Goal: Navigation & Orientation: Find specific page/section

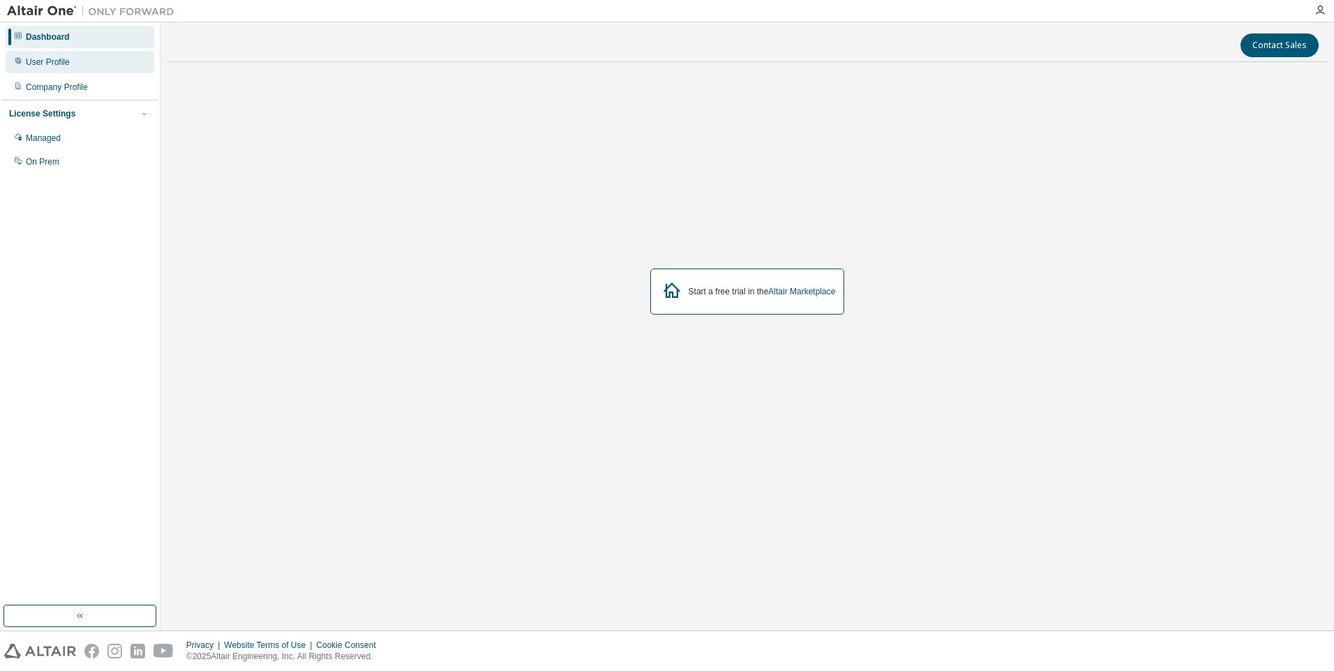
click at [49, 66] on div "User Profile" at bounding box center [48, 61] width 44 height 11
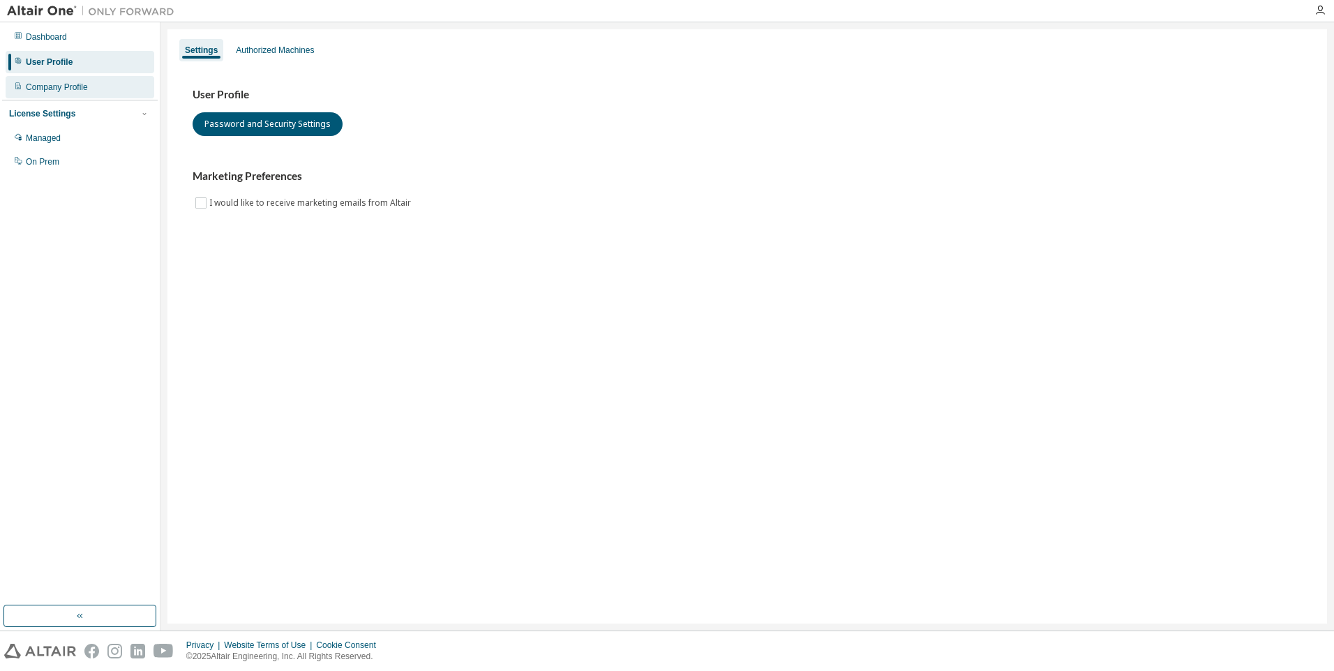
click at [54, 92] on div "Company Profile" at bounding box center [57, 87] width 62 height 11
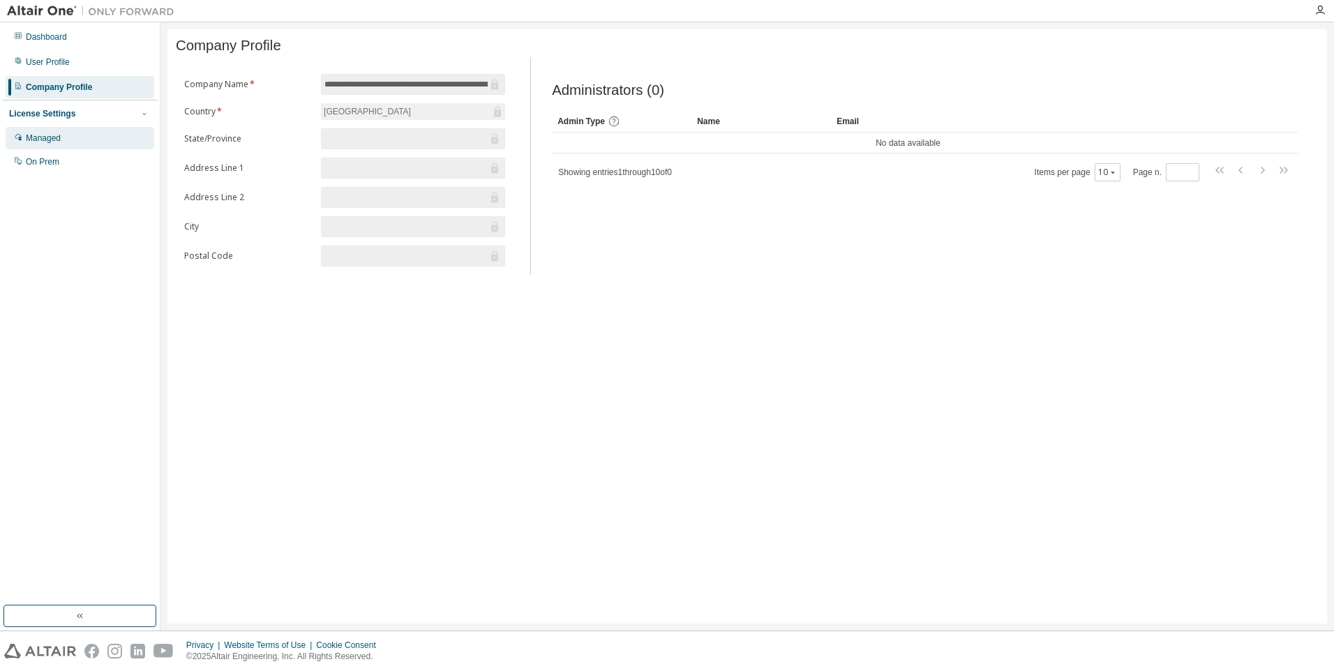
click at [55, 137] on div "Managed" at bounding box center [43, 138] width 35 height 11
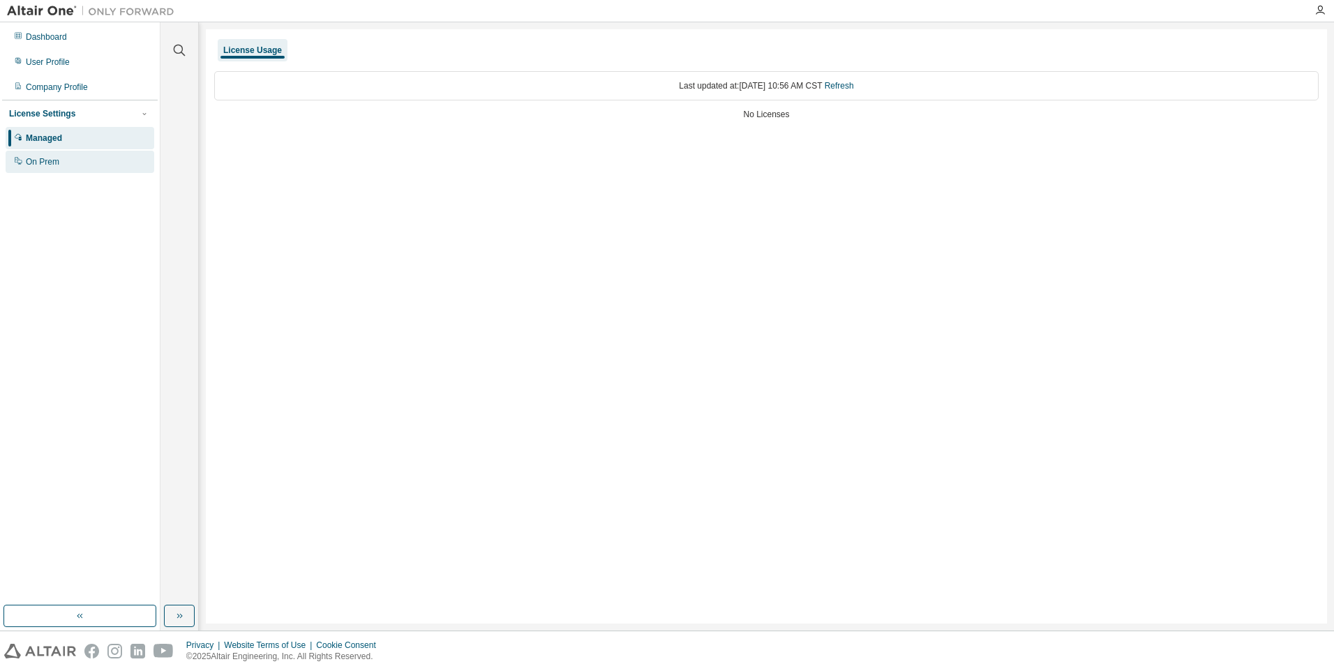
click at [58, 161] on div "On Prem" at bounding box center [42, 161] width 33 height 11
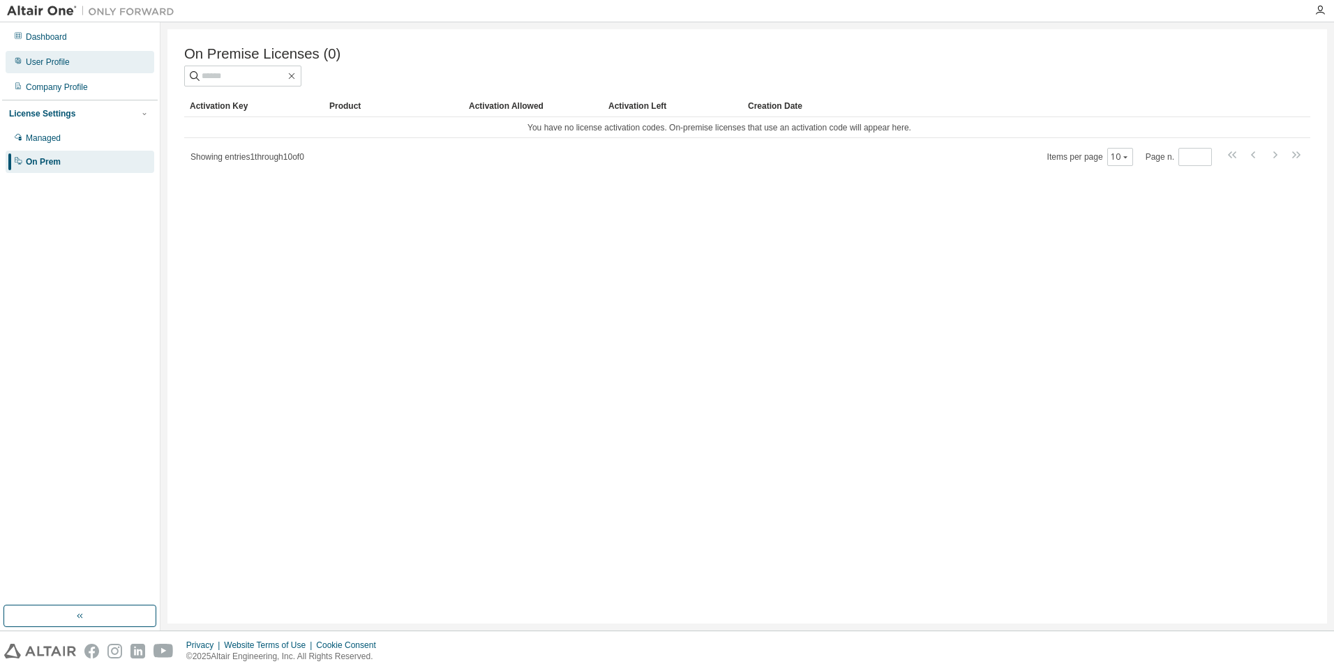
click at [52, 62] on div "User Profile" at bounding box center [48, 61] width 44 height 11
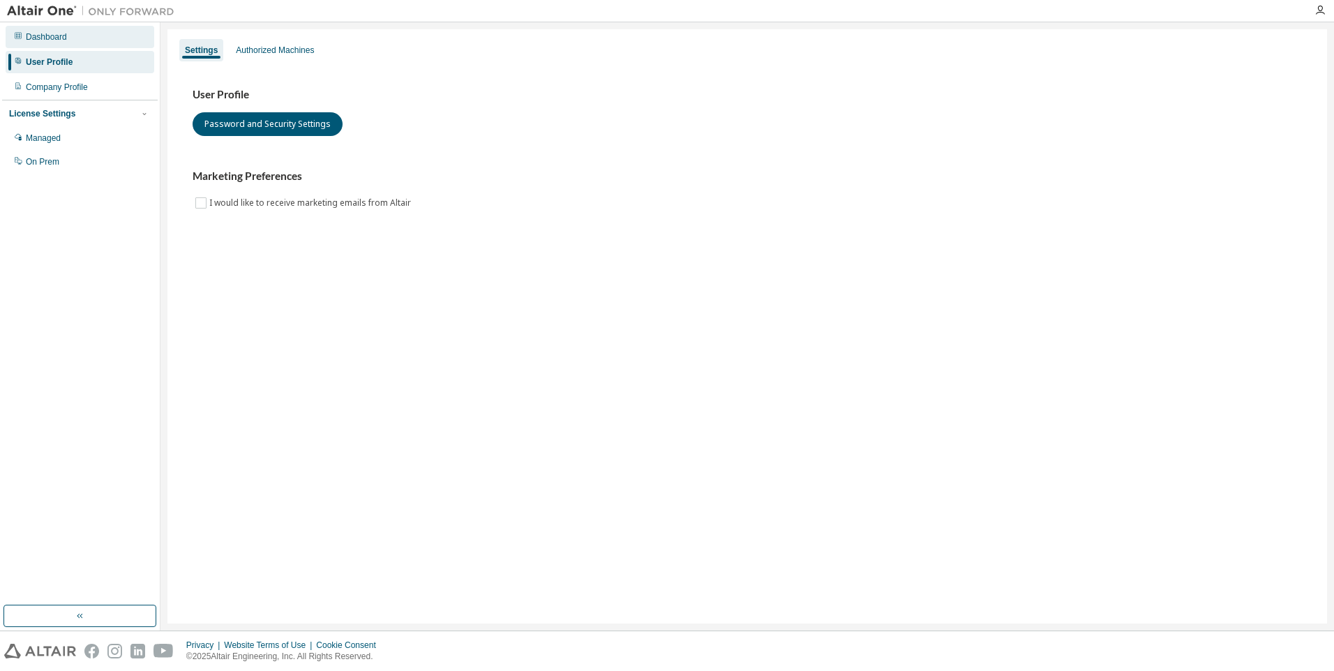
click at [42, 36] on div "Dashboard" at bounding box center [46, 36] width 41 height 11
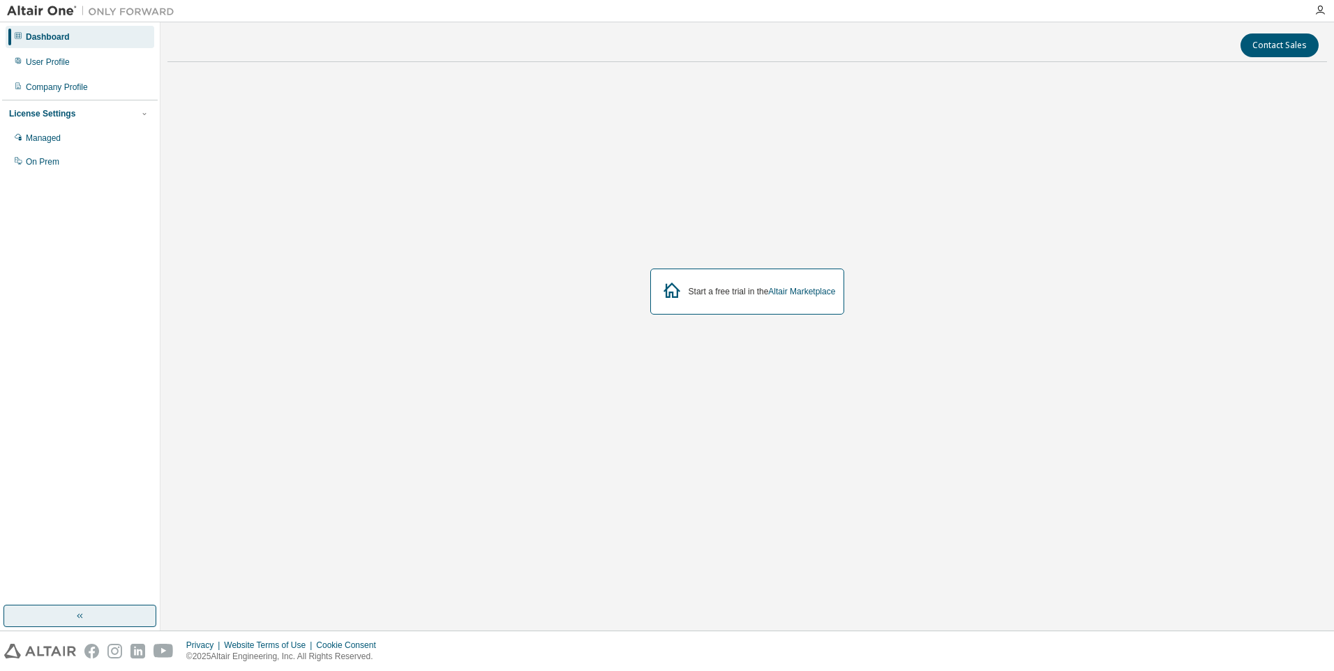
click at [86, 610] on button "button" at bounding box center [79, 616] width 153 height 22
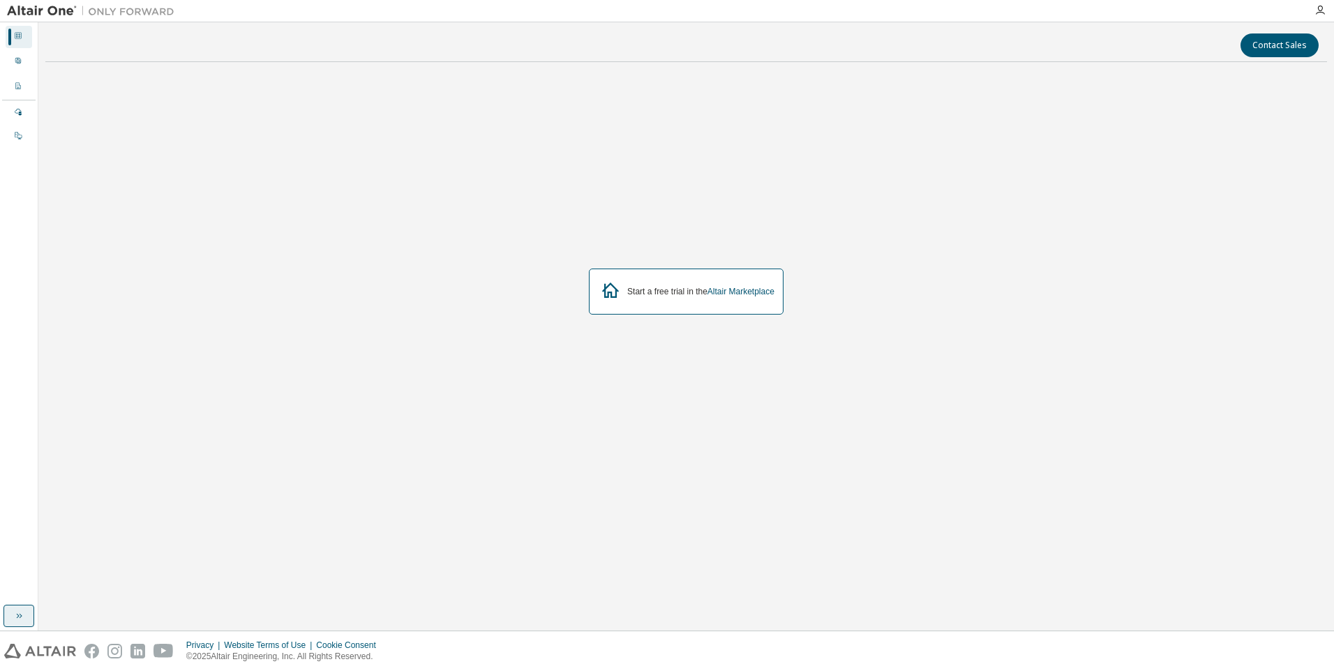
click at [6, 611] on button "button" at bounding box center [18, 616] width 31 height 22
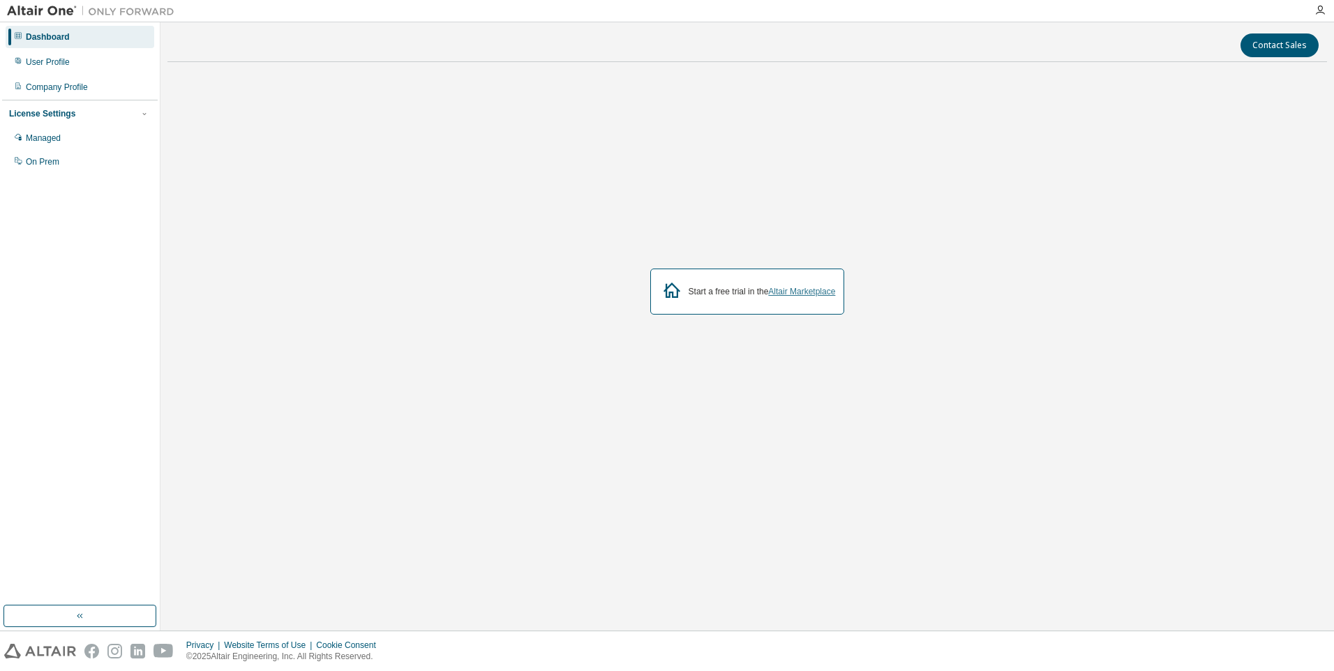
click at [806, 291] on link "Altair Marketplace" at bounding box center [801, 292] width 67 height 10
